Goal: Information Seeking & Learning: Learn about a topic

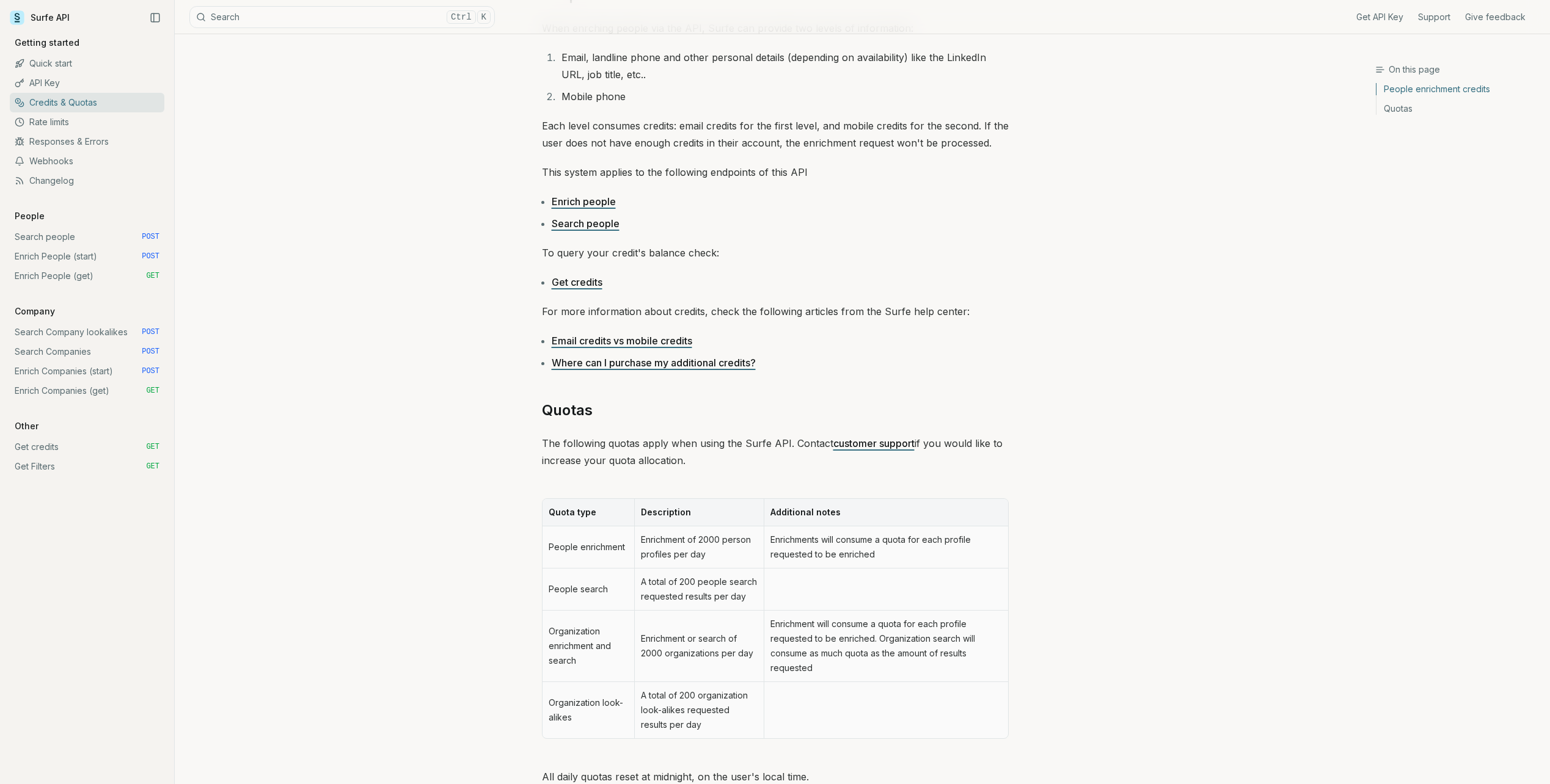
scroll to position [279, 0]
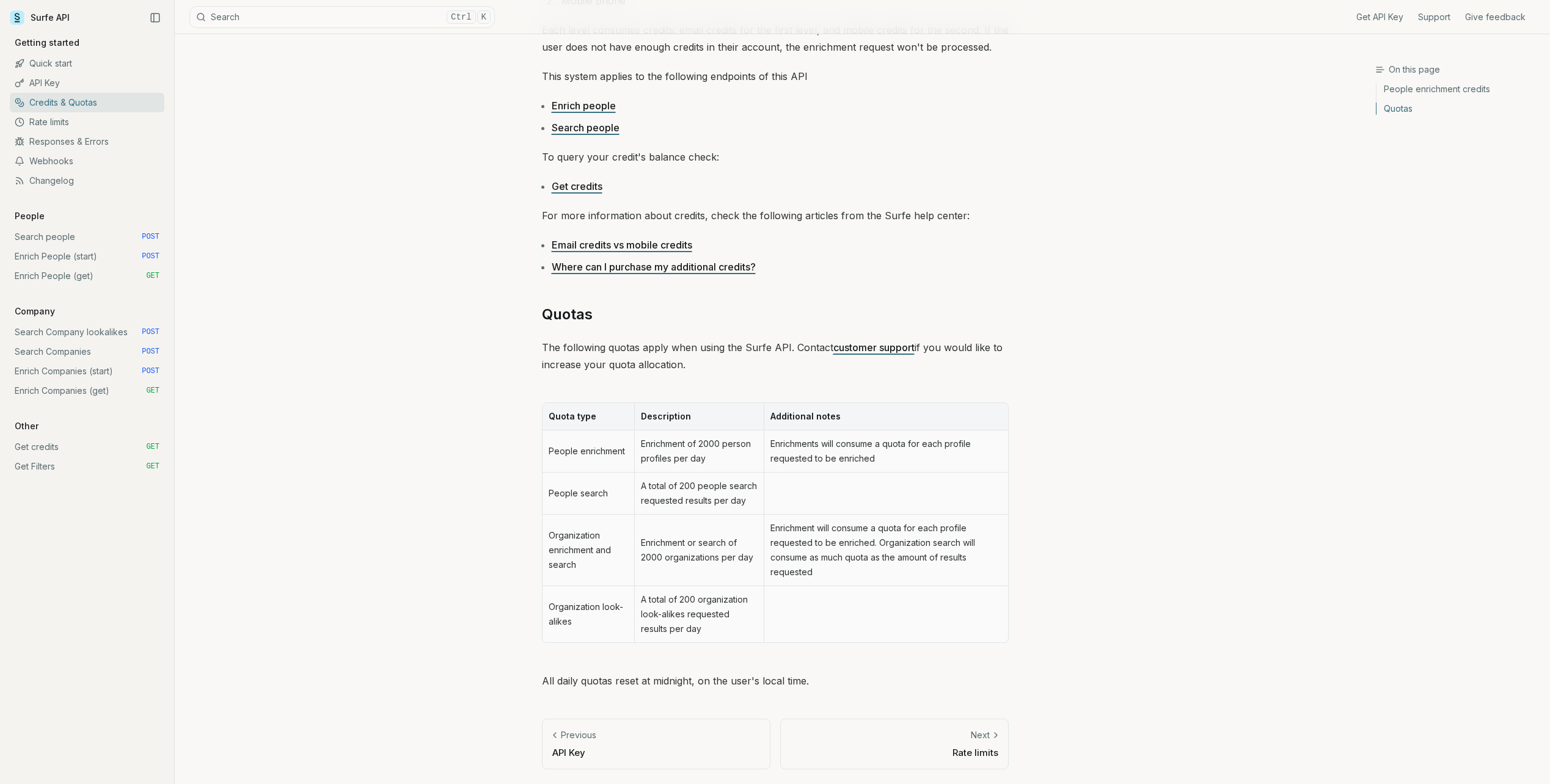
click at [82, 259] on link "Enrich People (start) POST" at bounding box center [87, 256] width 155 height 20
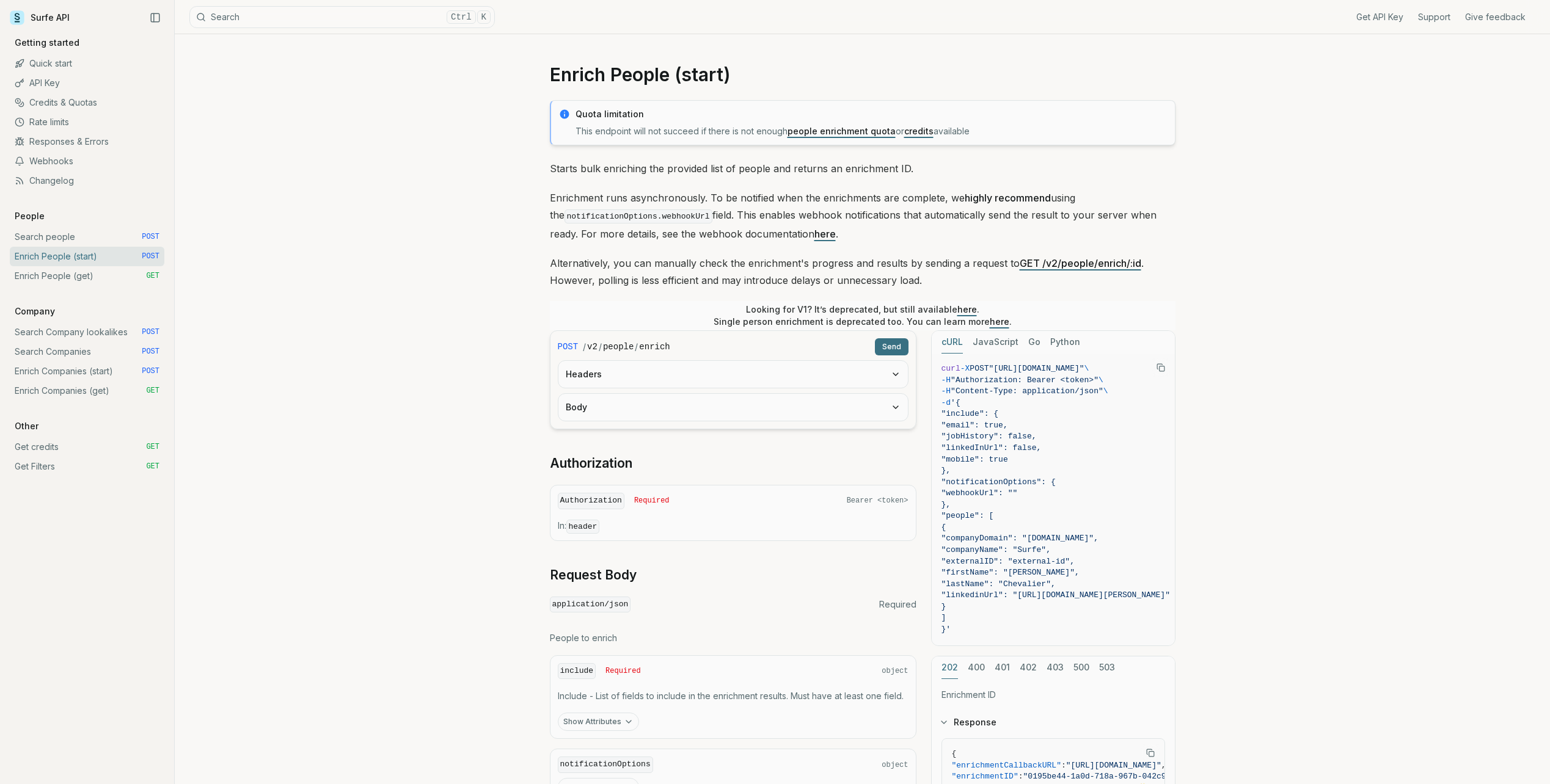
click at [77, 276] on link "Enrich People (get) GET" at bounding box center [87, 276] width 155 height 20
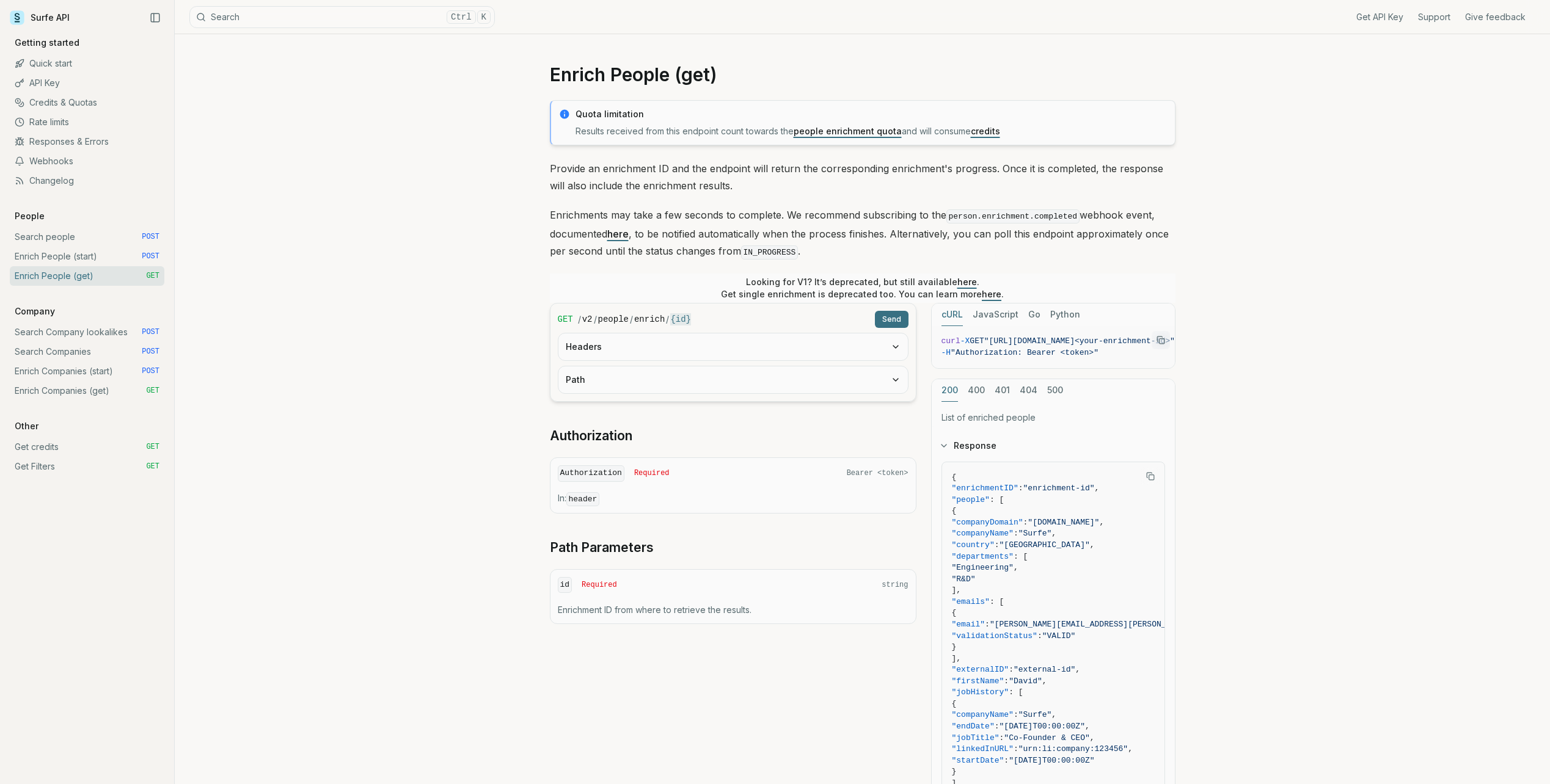
click at [83, 106] on link "Credits & Quotas" at bounding box center [87, 102] width 155 height 20
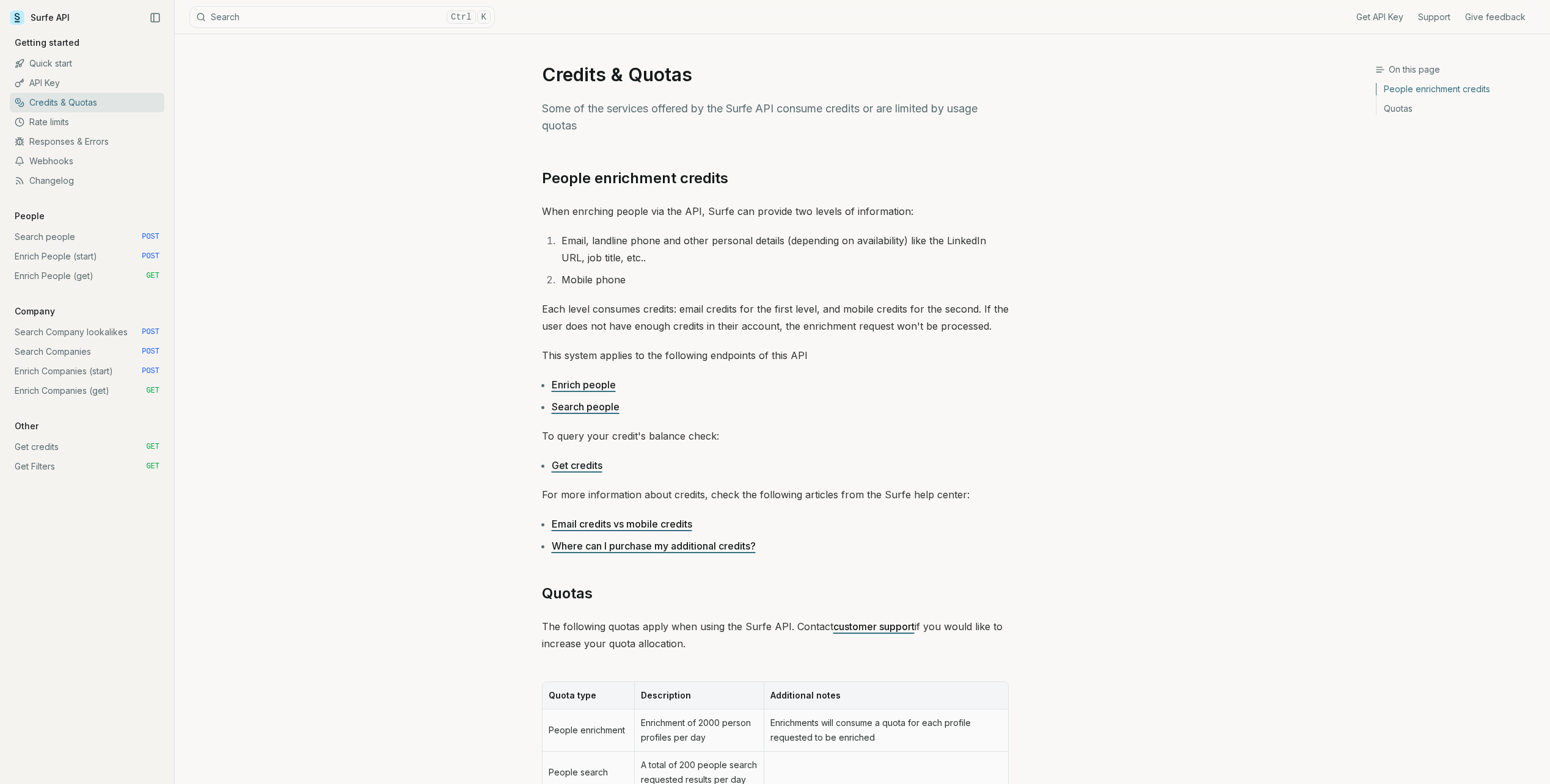
click at [586, 385] on link "Enrich people" at bounding box center [583, 384] width 64 height 12
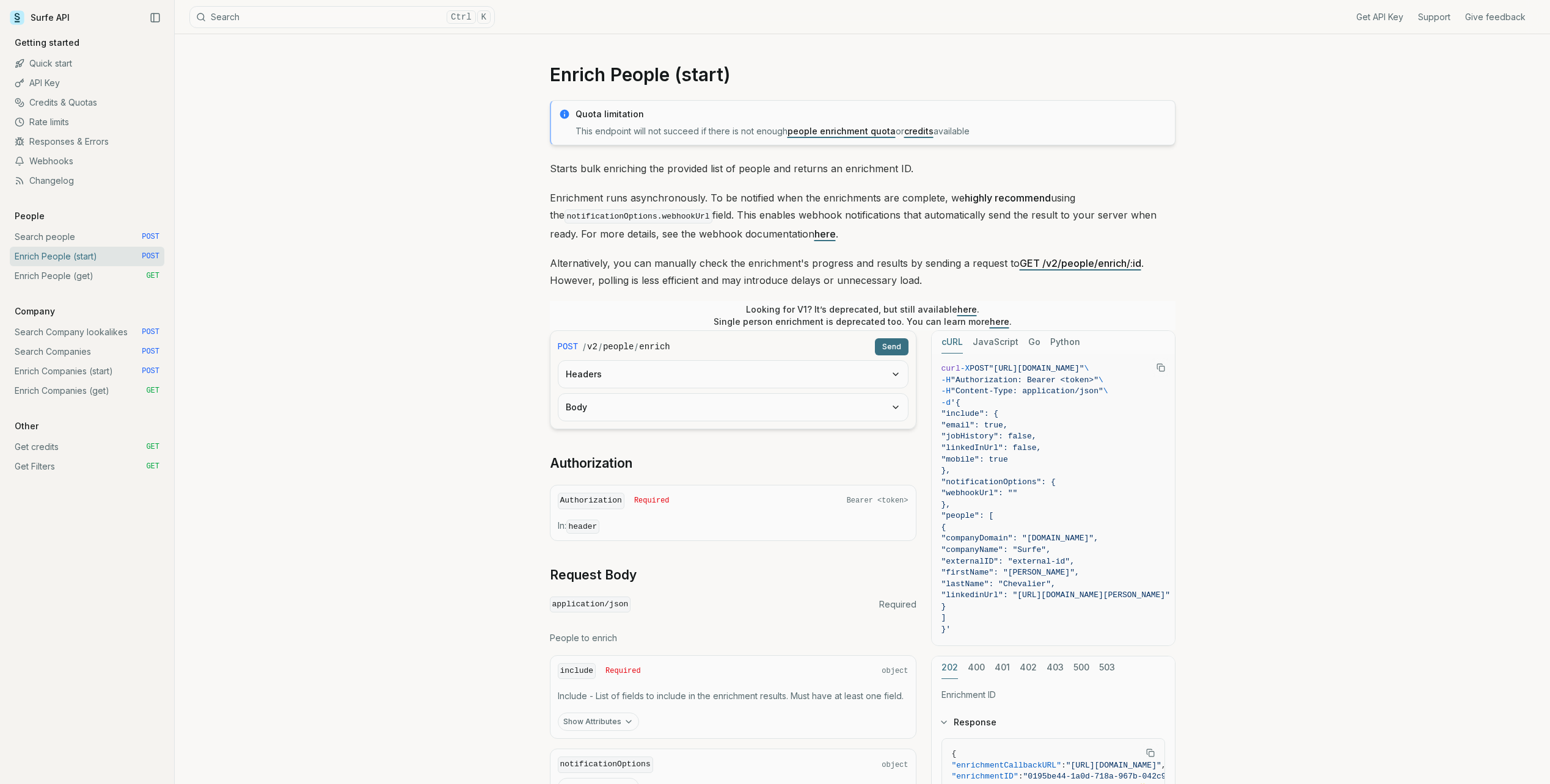
click at [74, 104] on link "Credits & Quotas" at bounding box center [87, 102] width 155 height 20
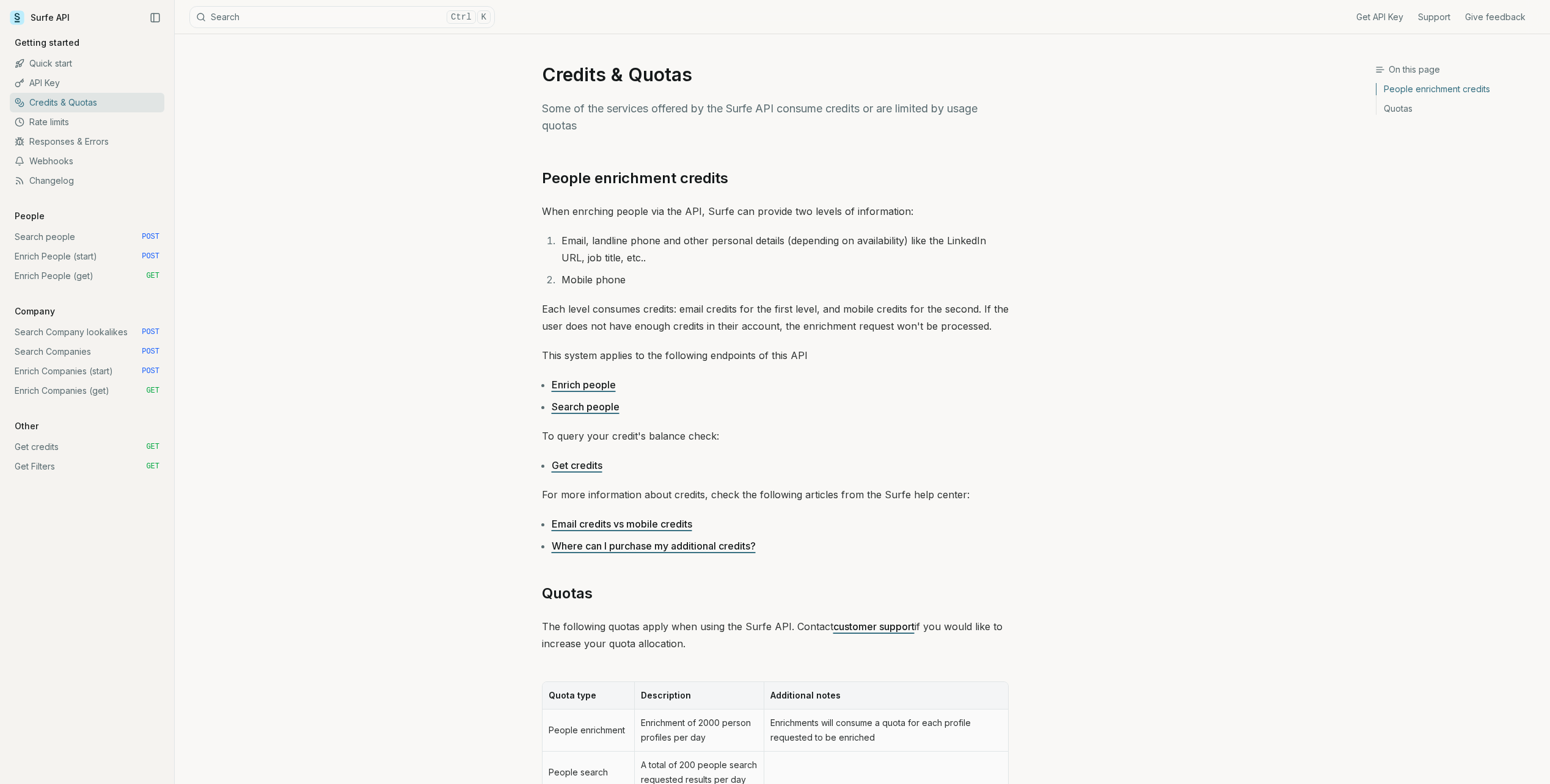
click at [583, 466] on link "Get credits" at bounding box center [577, 466] width 51 height 12
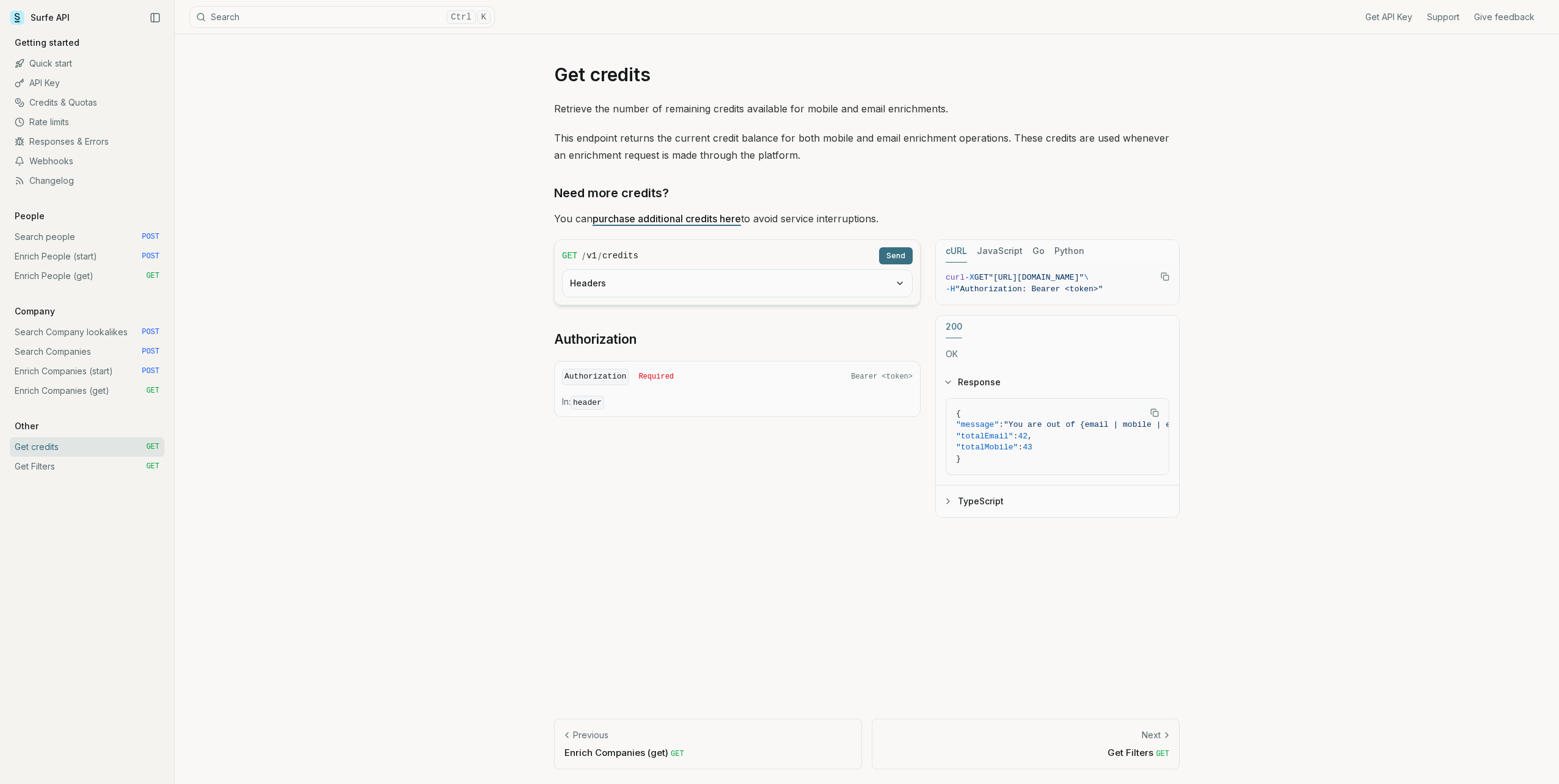
click at [40, 16] on link "Surfe API" at bounding box center [39, 17] width 60 height 18
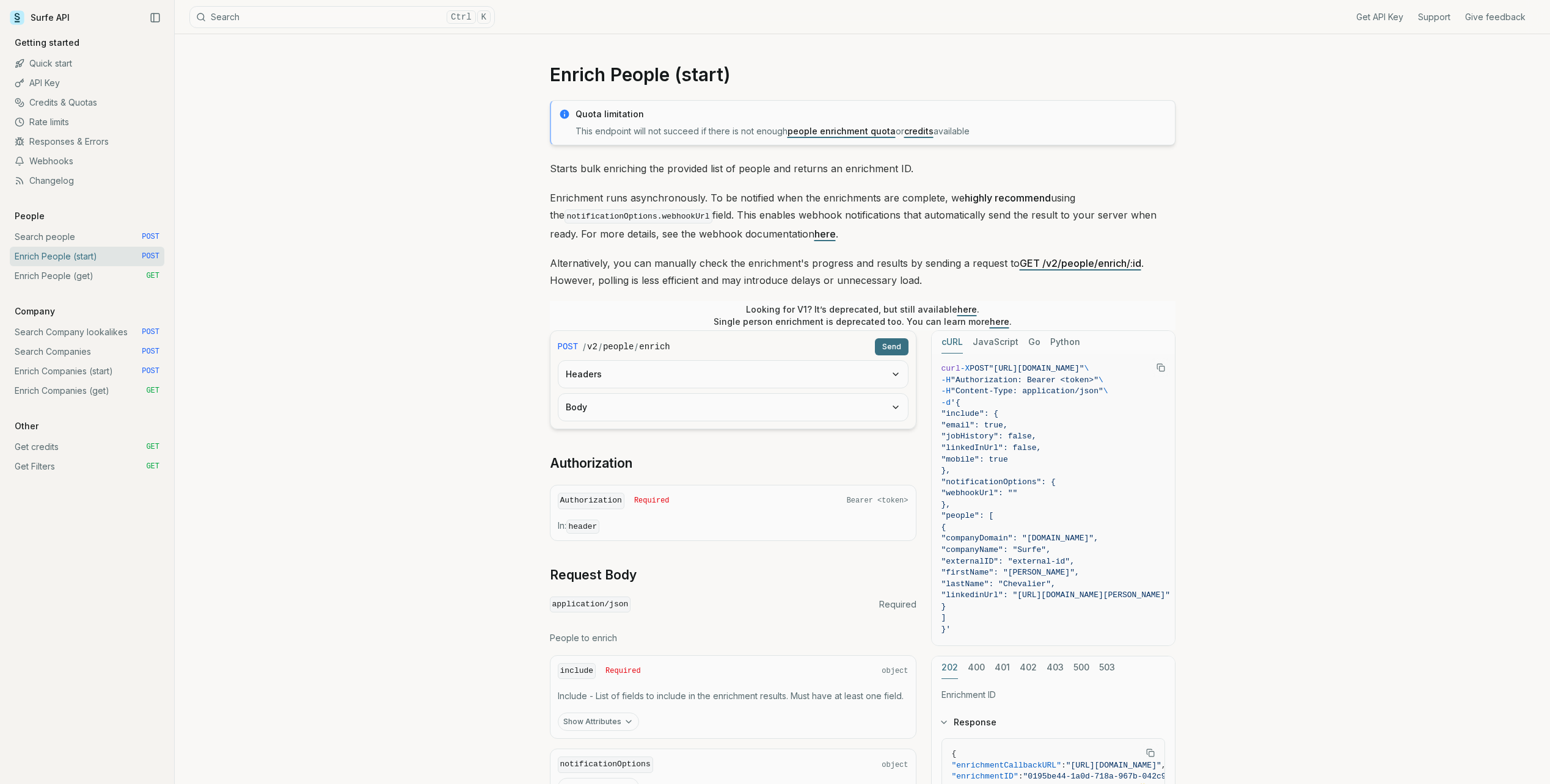
scroll to position [279, 0]
